Goal: Task Accomplishment & Management: Manage account settings

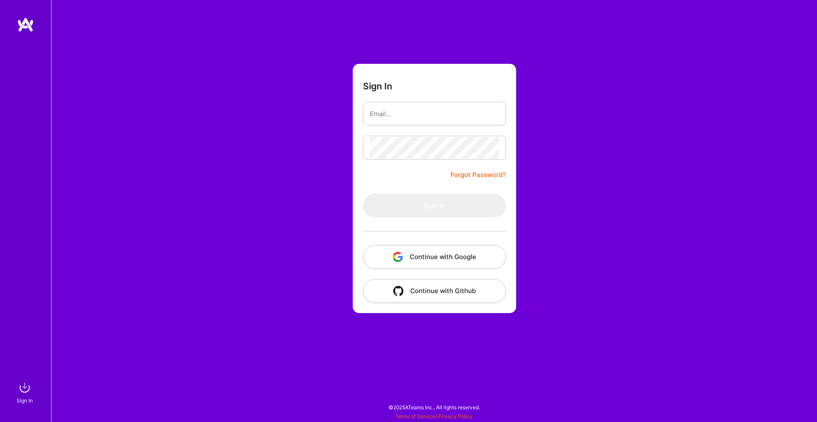
click at [418, 256] on button "Continue with Google" at bounding box center [434, 257] width 143 height 24
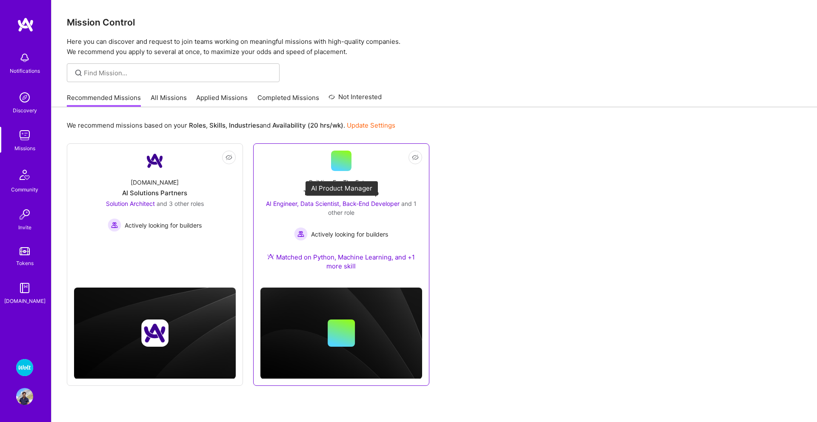
scroll to position [23, 0]
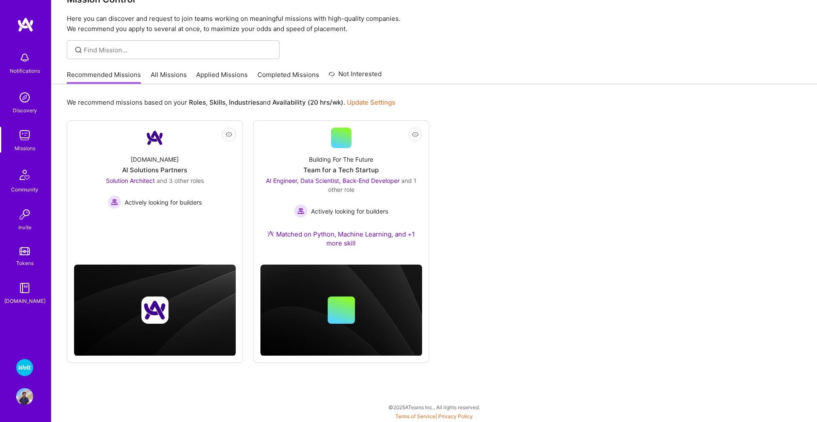
click at [18, 363] on img at bounding box center [24, 367] width 17 height 17
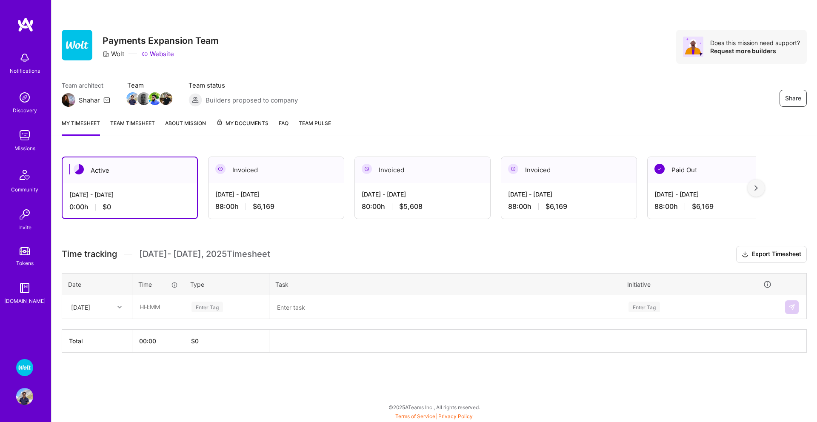
click at [445, 199] on div "[DATE] - [DATE] 80:00 h $5,608" at bounding box center [422, 200] width 135 height 35
click at [581, 201] on div "[DATE] - [DATE] 88:00 h $6,169" at bounding box center [569, 200] width 135 height 35
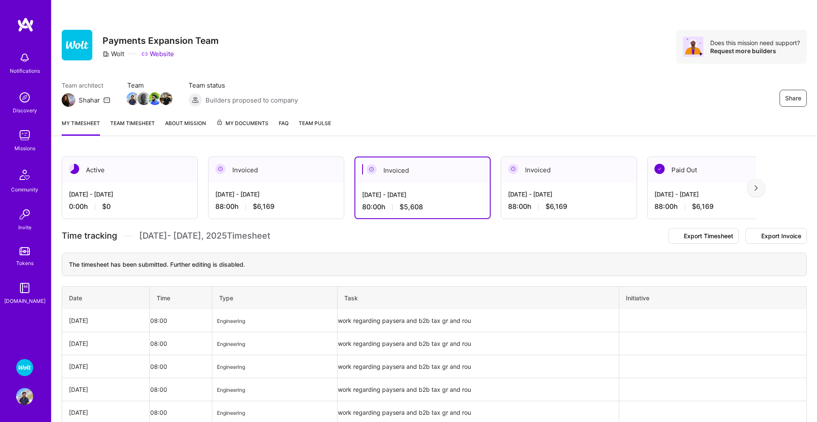
click at [304, 199] on div "[DATE] - [DATE] 88:00 h $6,169" at bounding box center [276, 200] width 135 height 35
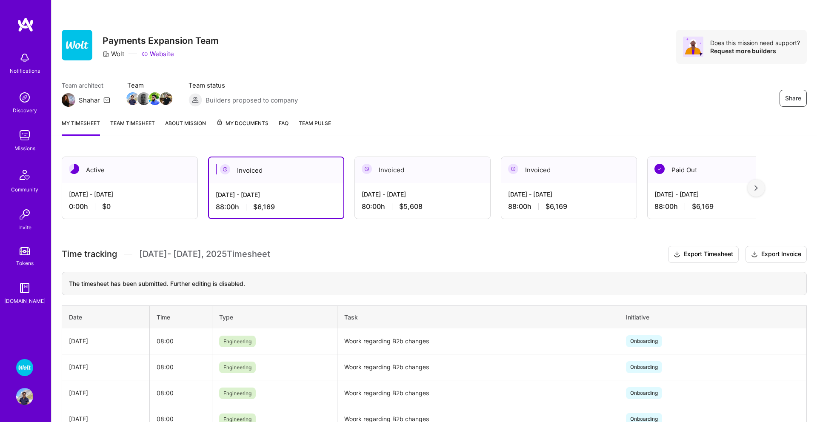
click at [470, 244] on div "Active [DATE] - [DATE] 0:00 h $0 Invoiced [DATE] - [DATE] 88:00 h $6,169 Invoic…" at bounding box center [435, 412] width 766 height 533
